Goal: Task Accomplishment & Management: Manage account settings

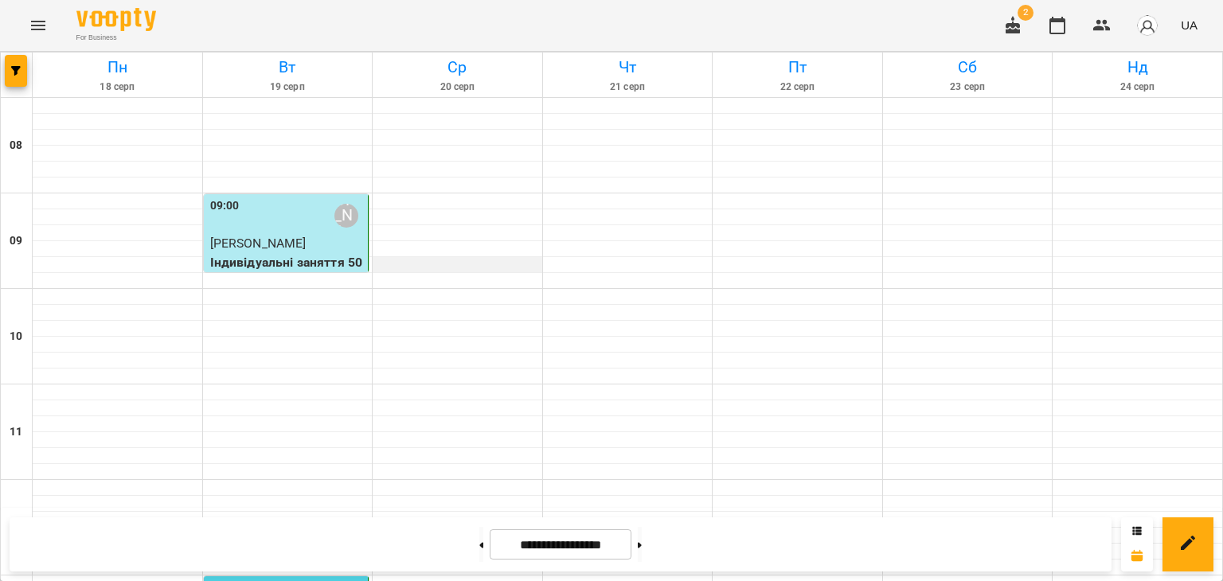
scroll to position [159, 0]
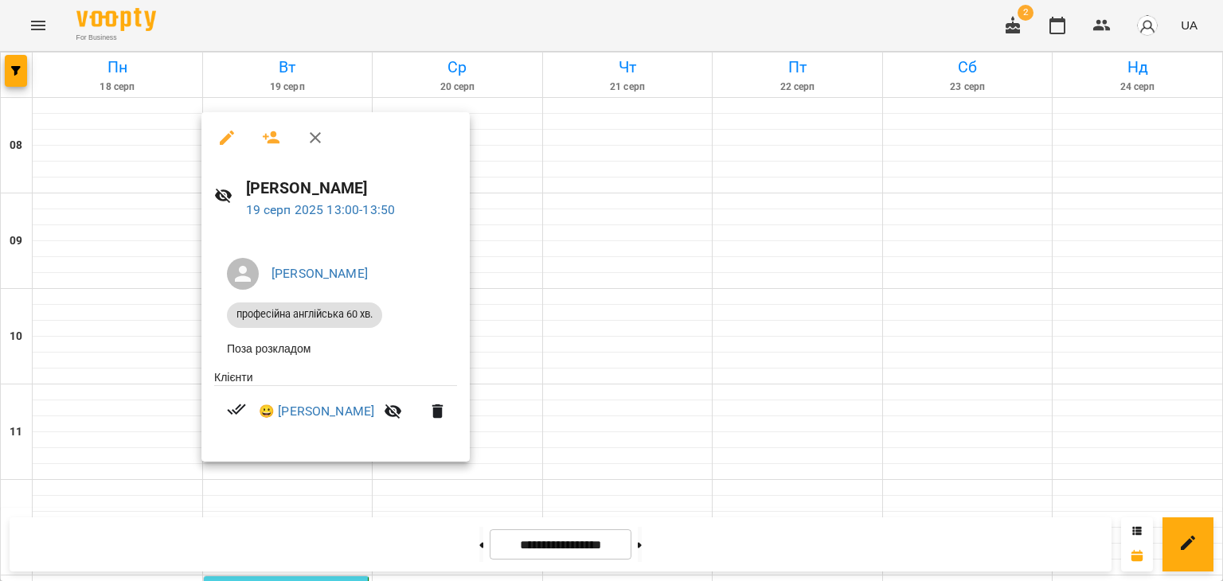
click at [222, 135] on icon "button" at bounding box center [226, 137] width 19 height 19
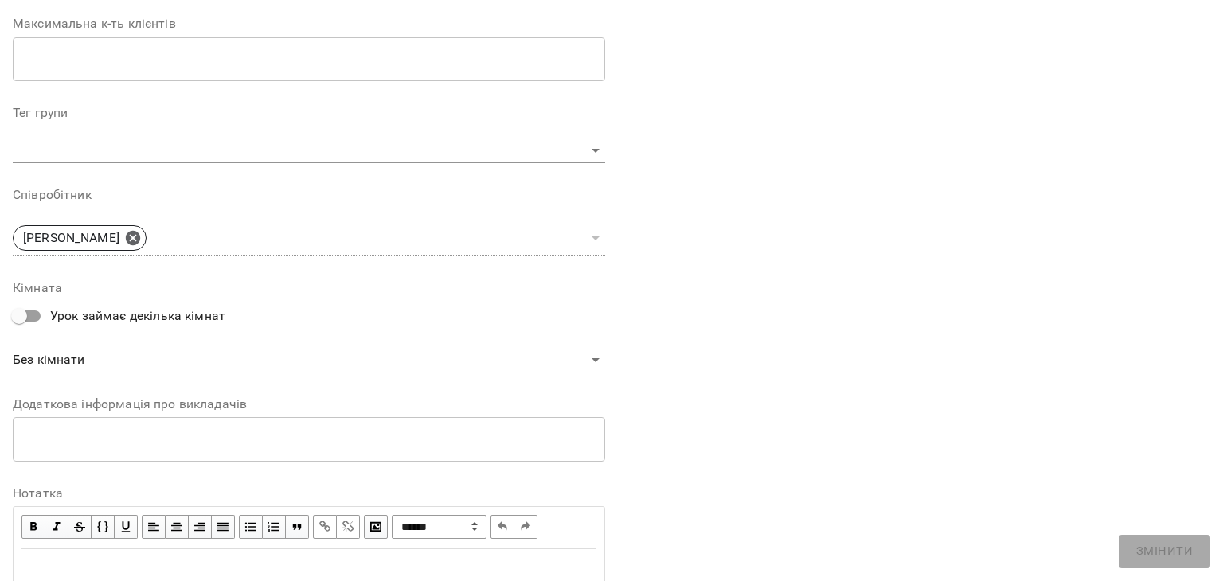
scroll to position [478, 0]
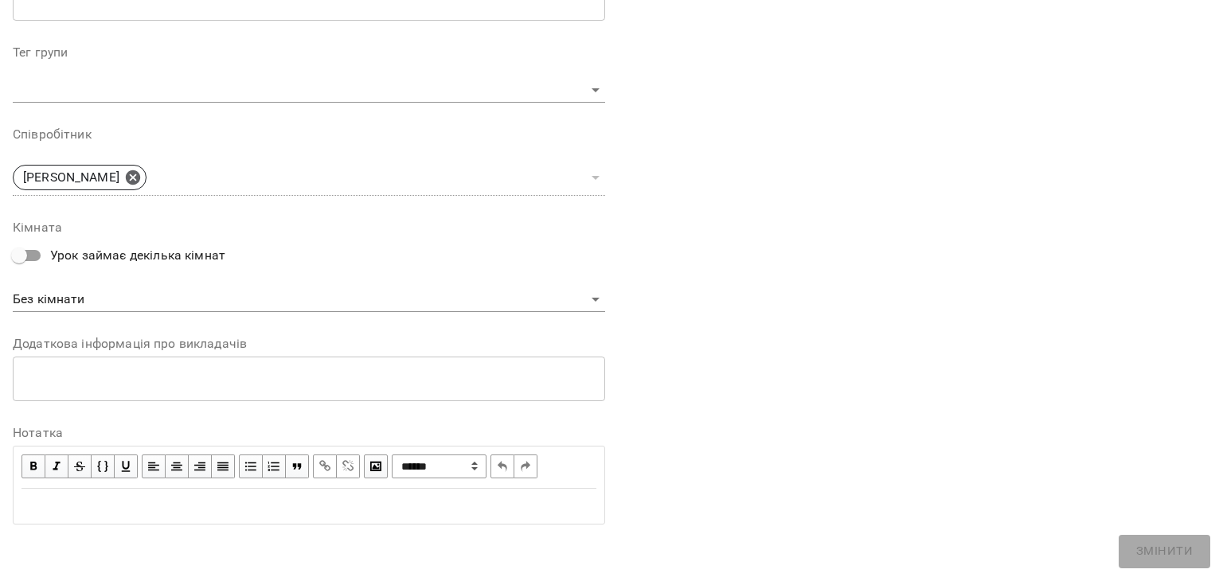
click at [173, 498] on div "Edit text" at bounding box center [308, 506] width 575 height 19
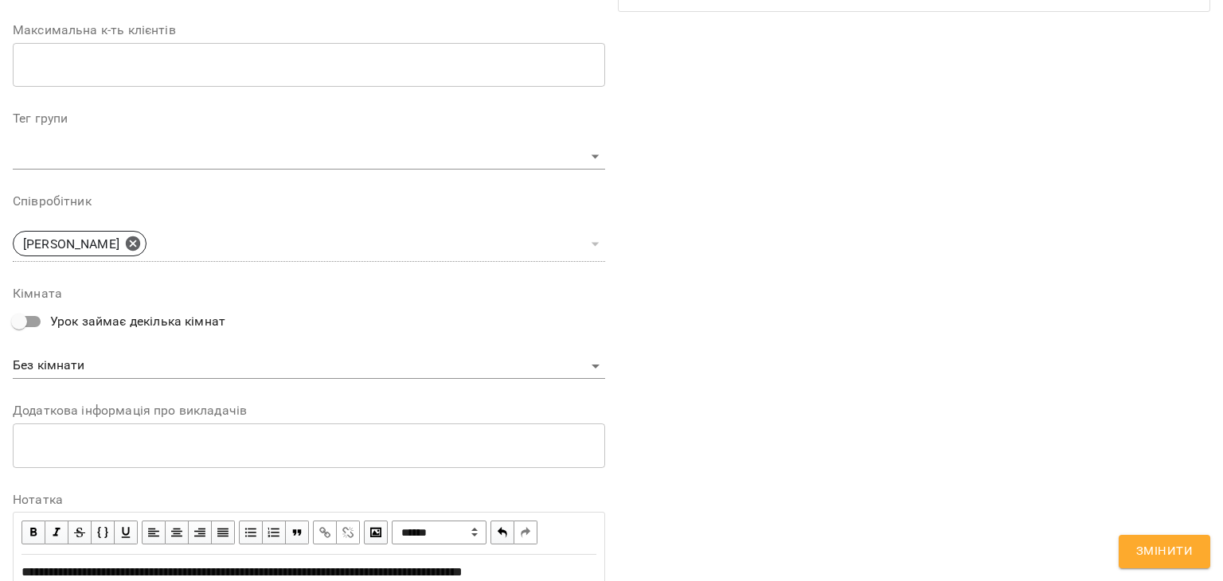
scroll to position [544, 0]
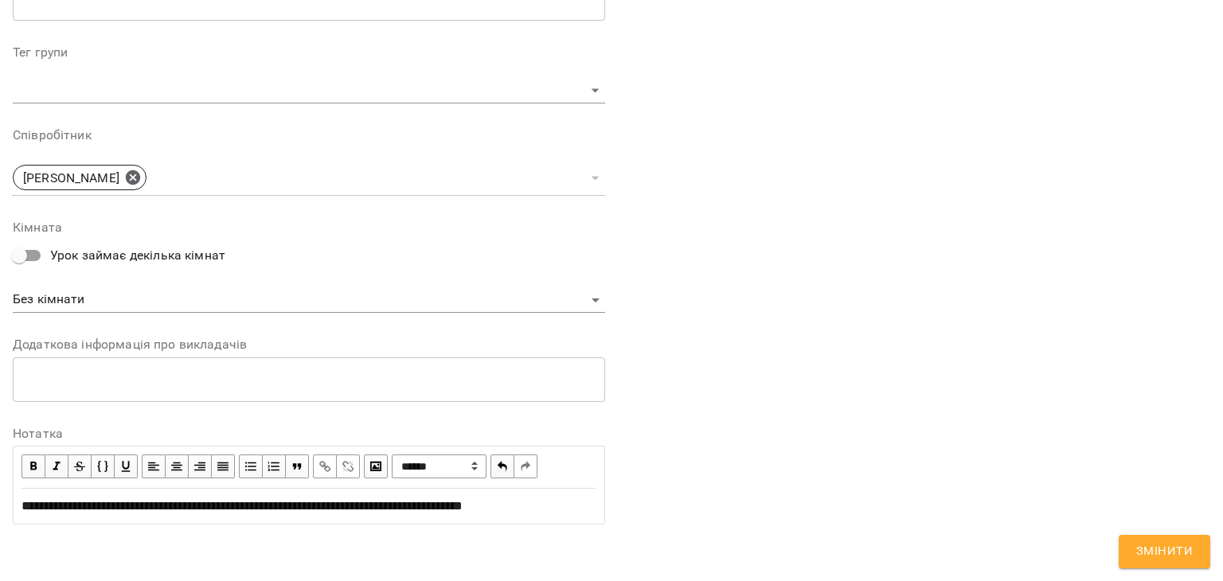
click at [1159, 558] on span "Змінити" at bounding box center [1164, 551] width 57 height 21
